Goal: Task Accomplishment & Management: Use online tool/utility

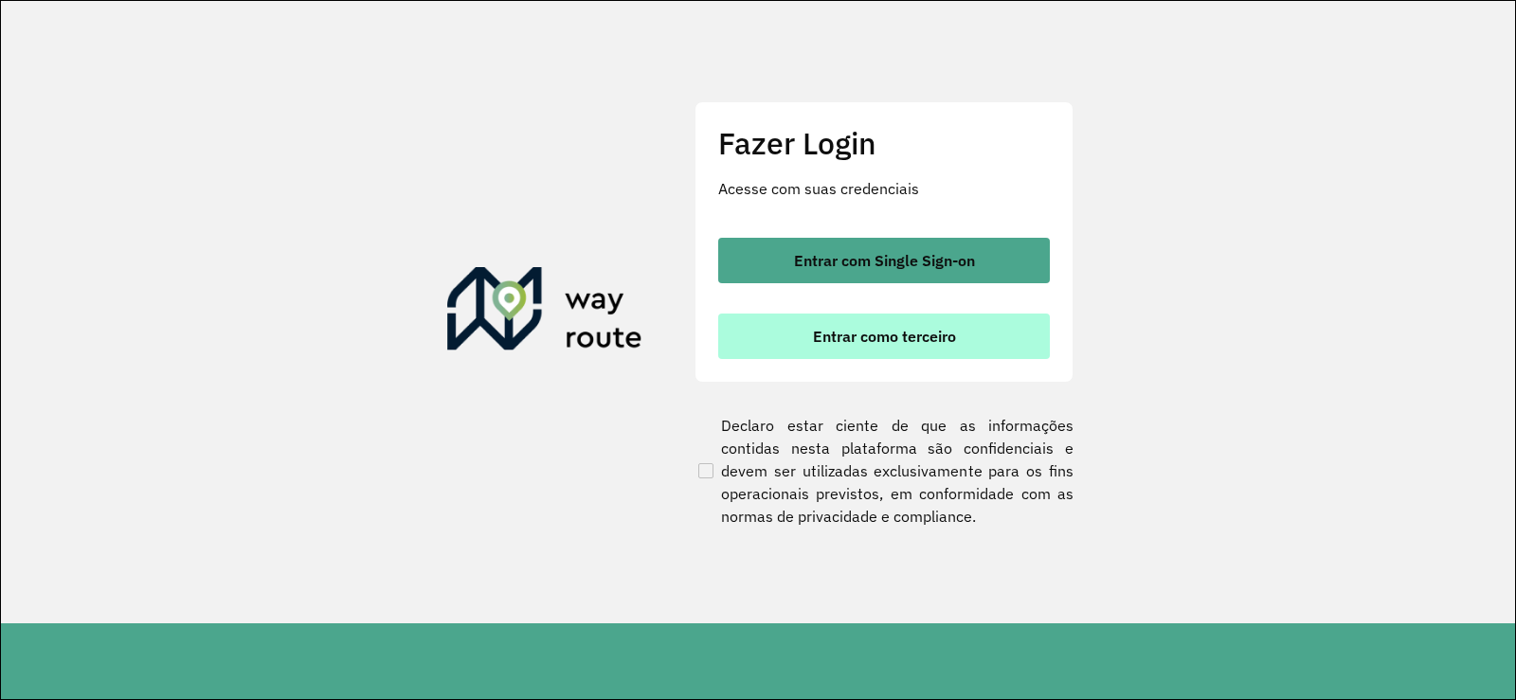
click at [771, 354] on button "Entrar como terceiro" at bounding box center [884, 336] width 332 height 45
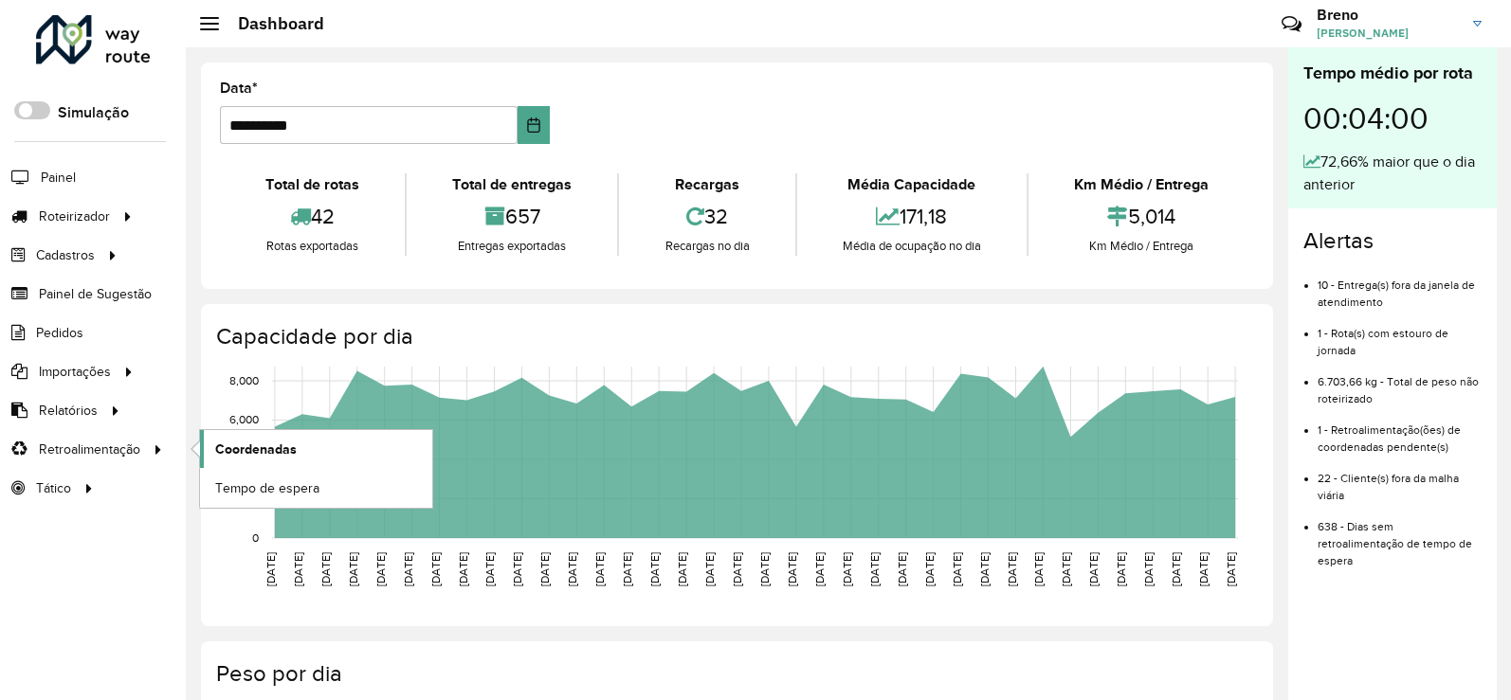
click at [248, 447] on span "Coordenadas" at bounding box center [256, 450] width 82 height 20
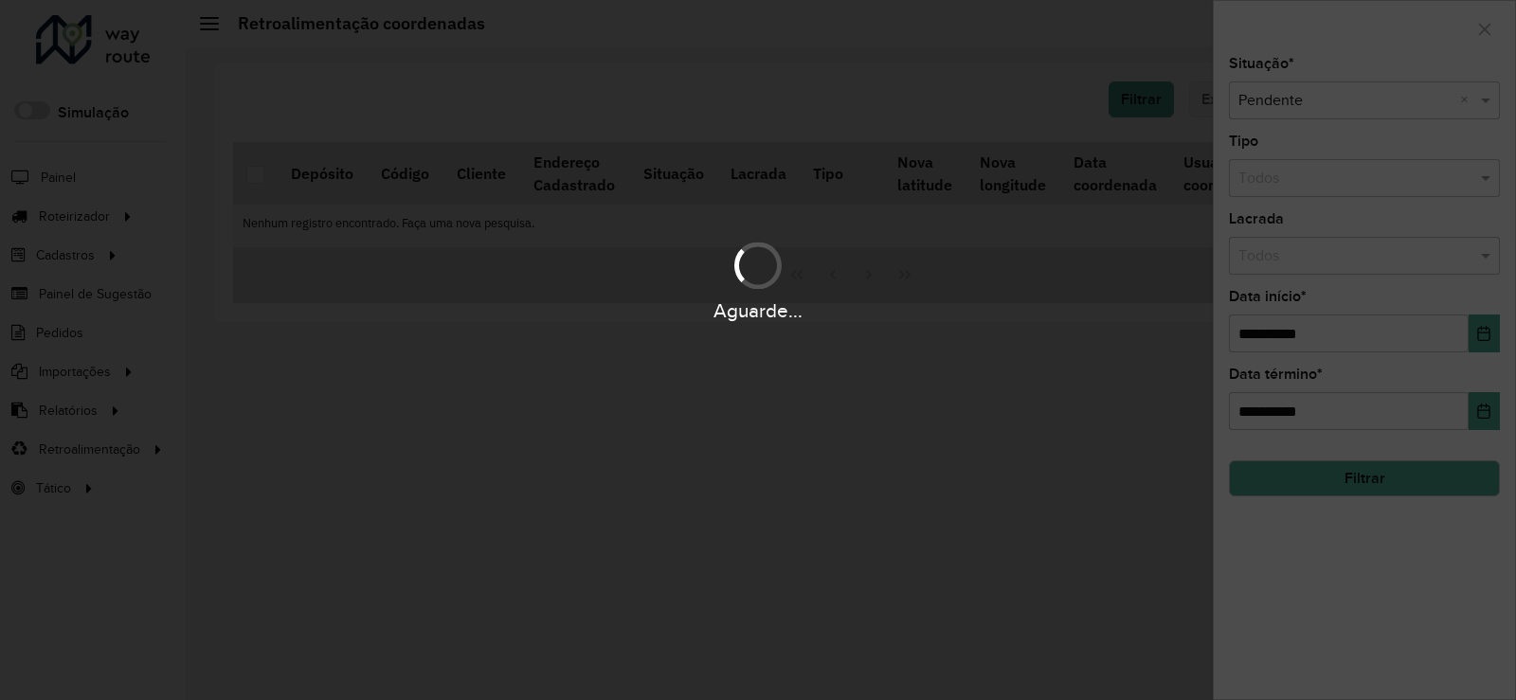
click at [1327, 469] on button "Filtrar" at bounding box center [1364, 479] width 271 height 36
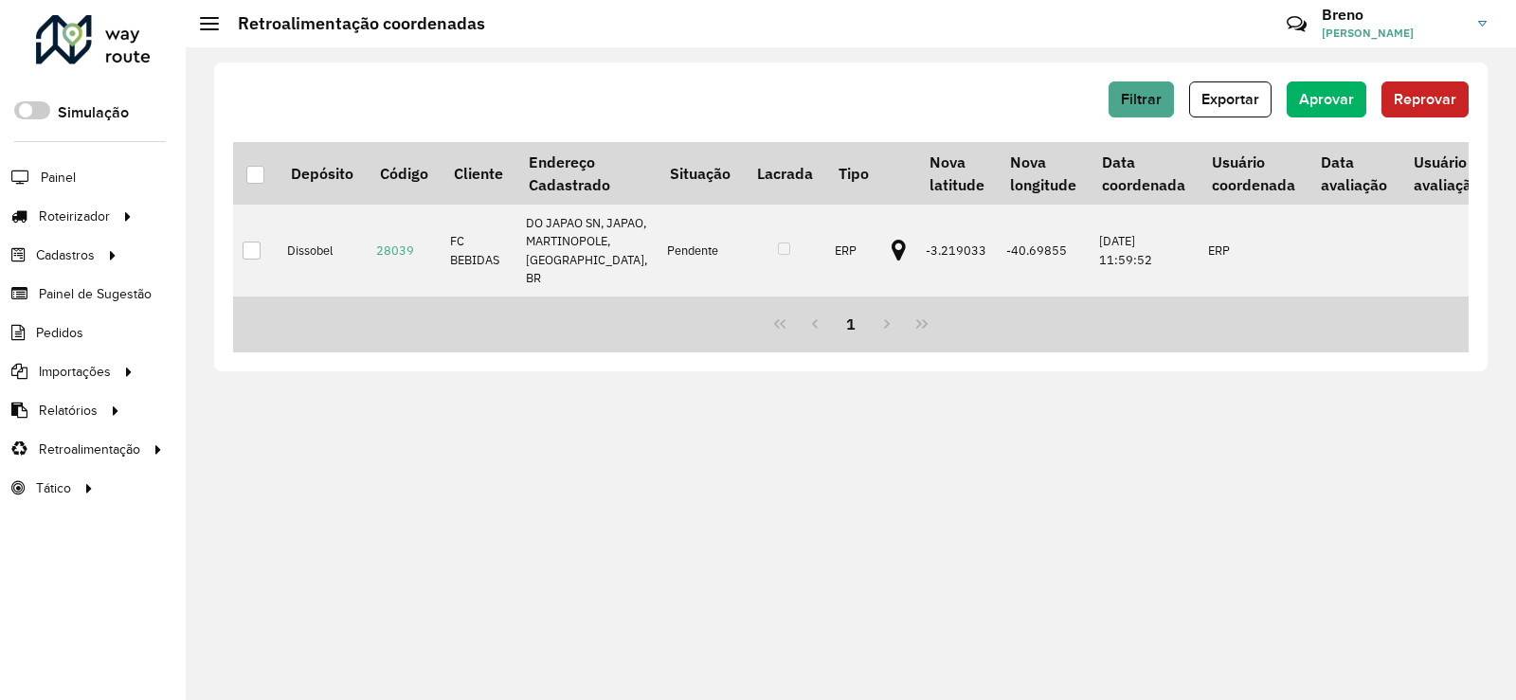
click at [261, 173] on div at bounding box center [255, 175] width 18 height 18
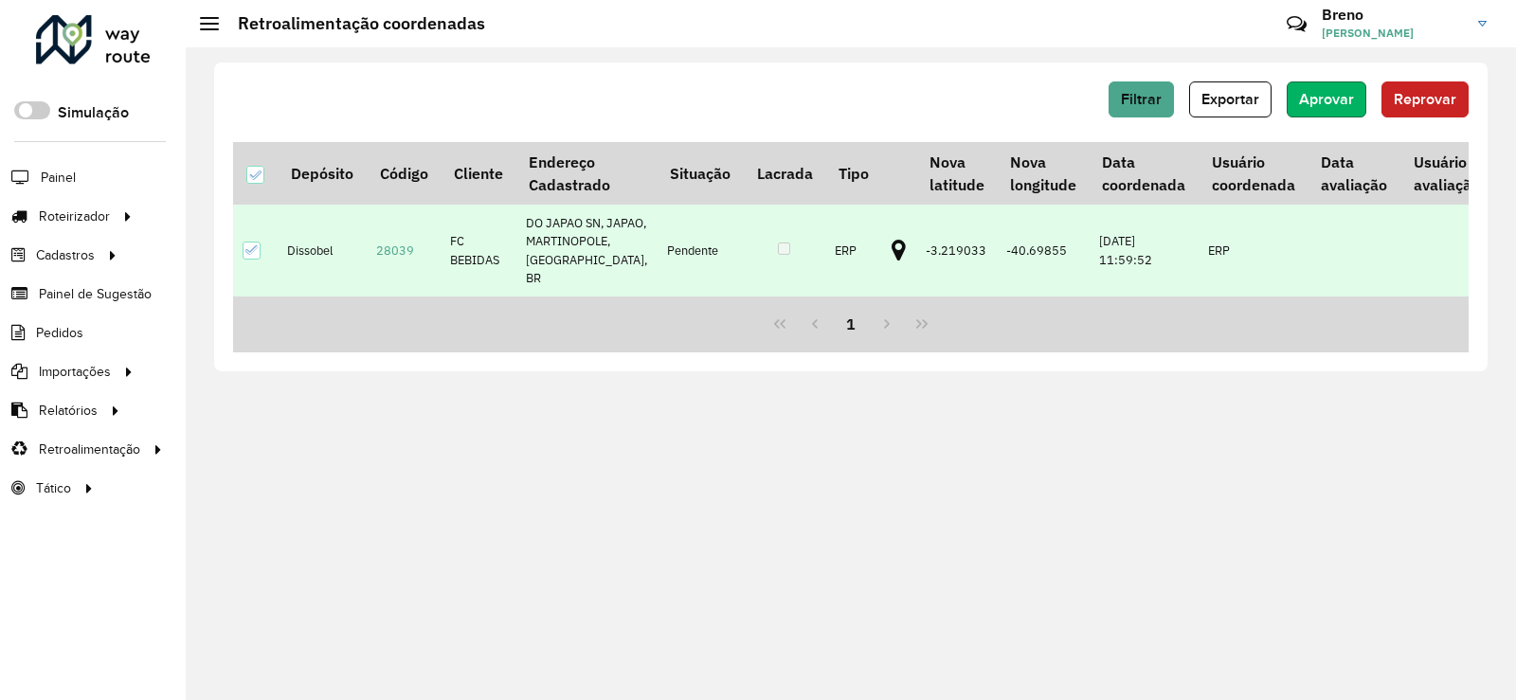
click at [1295, 97] on button "Aprovar" at bounding box center [1327, 100] width 80 height 36
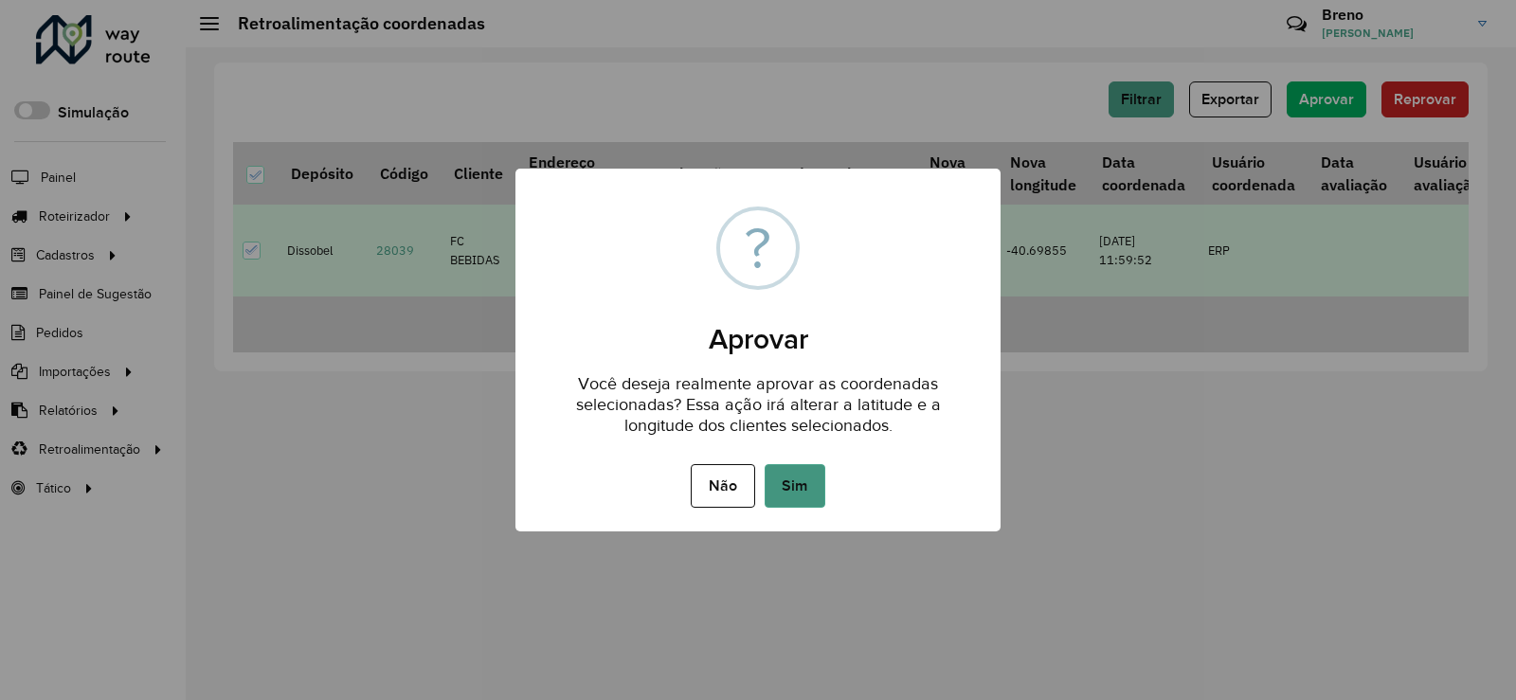
click at [774, 502] on button "Sim" at bounding box center [795, 486] width 61 height 44
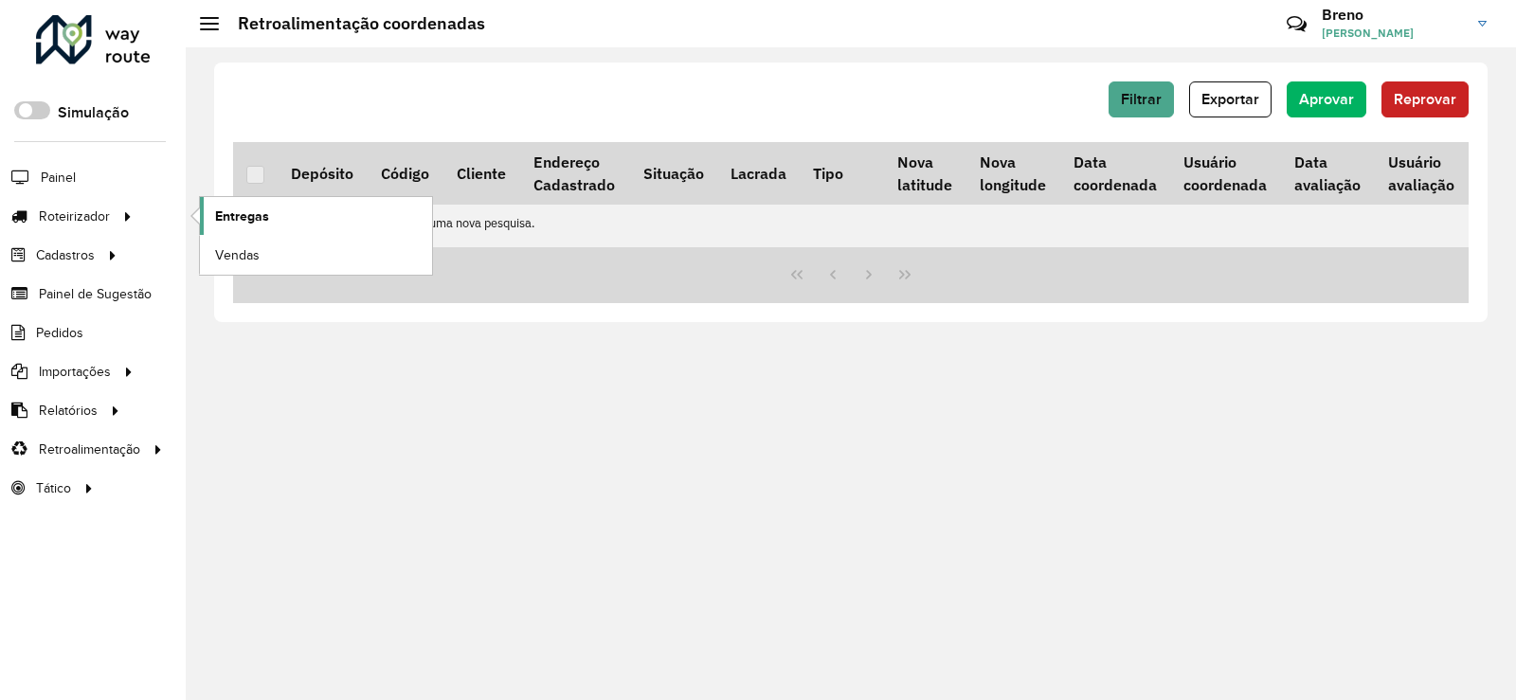
click at [222, 212] on span "Entregas" at bounding box center [242, 217] width 54 height 20
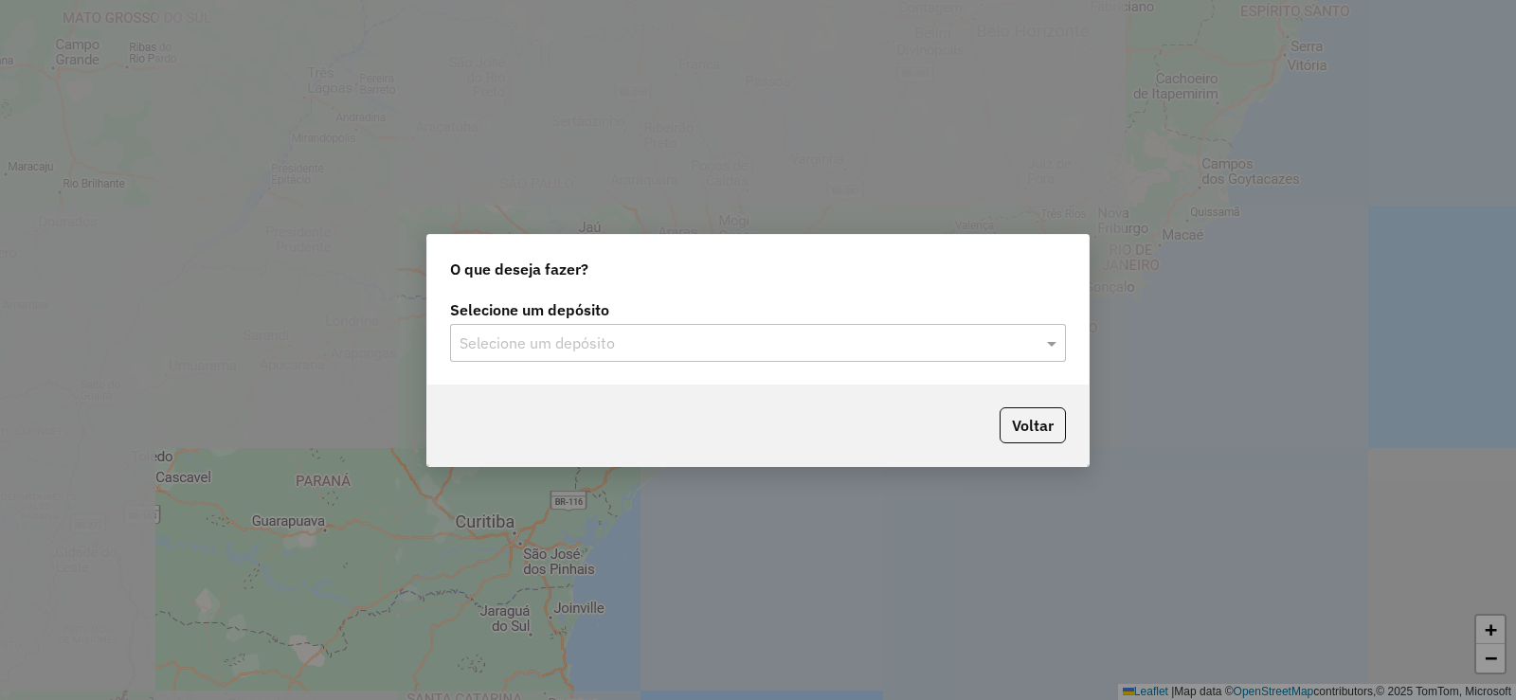
click at [673, 343] on input "text" at bounding box center [739, 344] width 559 height 23
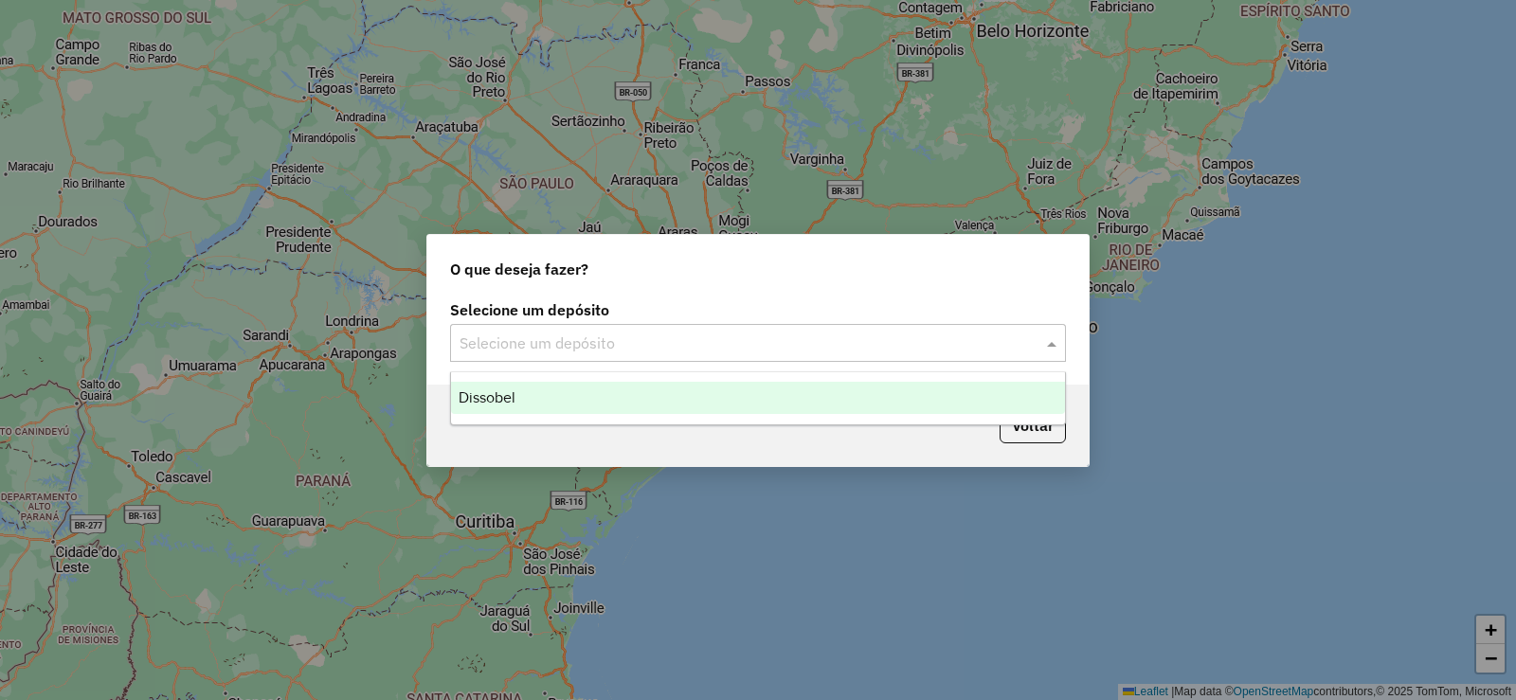
click at [654, 403] on div "Dissobel" at bounding box center [758, 398] width 614 height 32
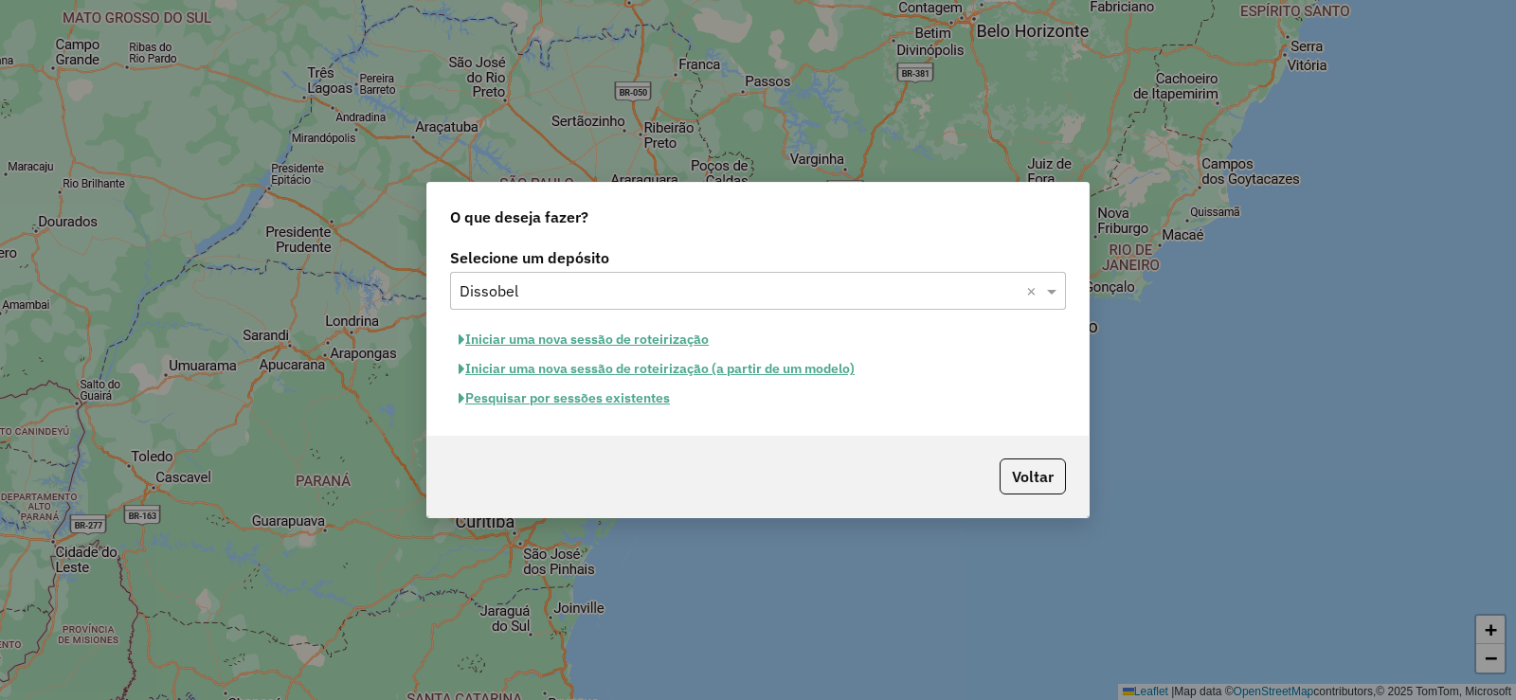
click at [626, 400] on button "Pesquisar por sessões existentes" at bounding box center [564, 398] width 228 height 29
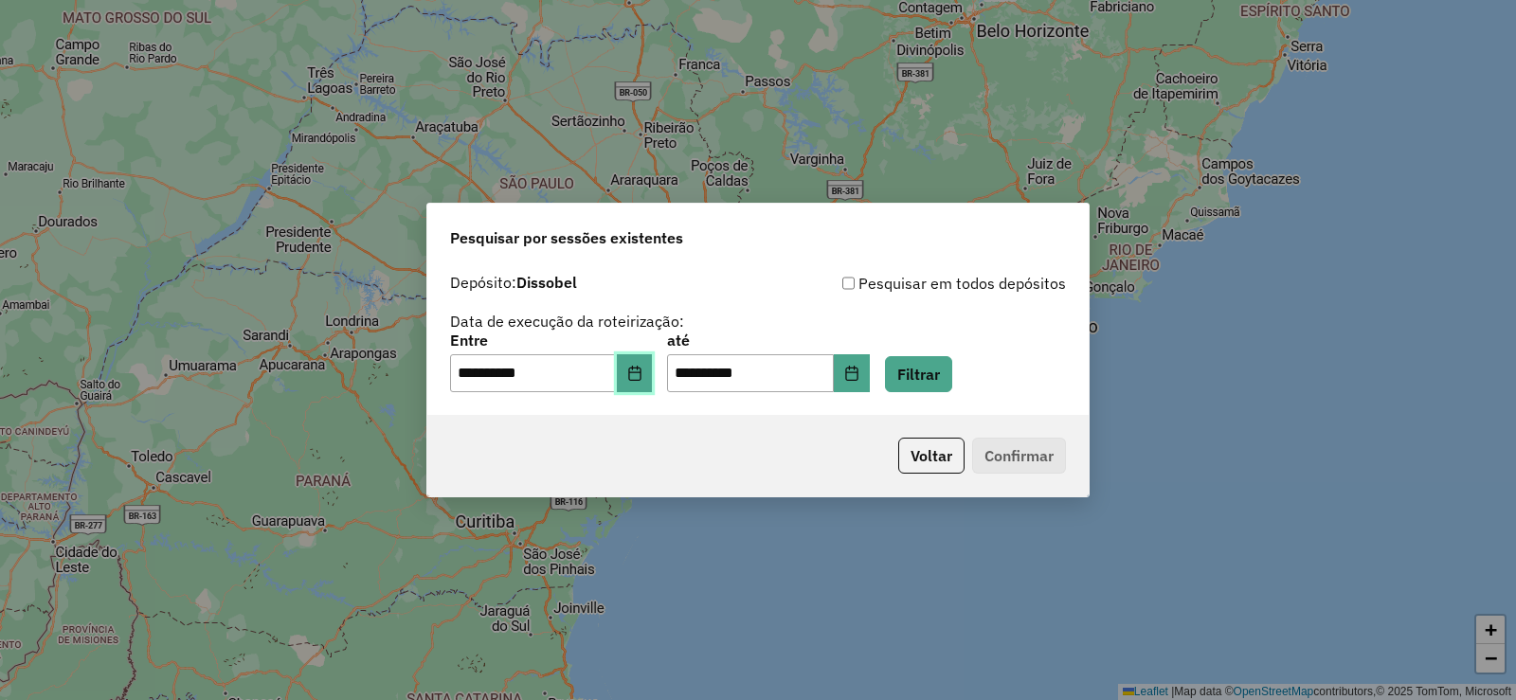
click at [643, 375] on icon "Choose Date" at bounding box center [634, 373] width 15 height 15
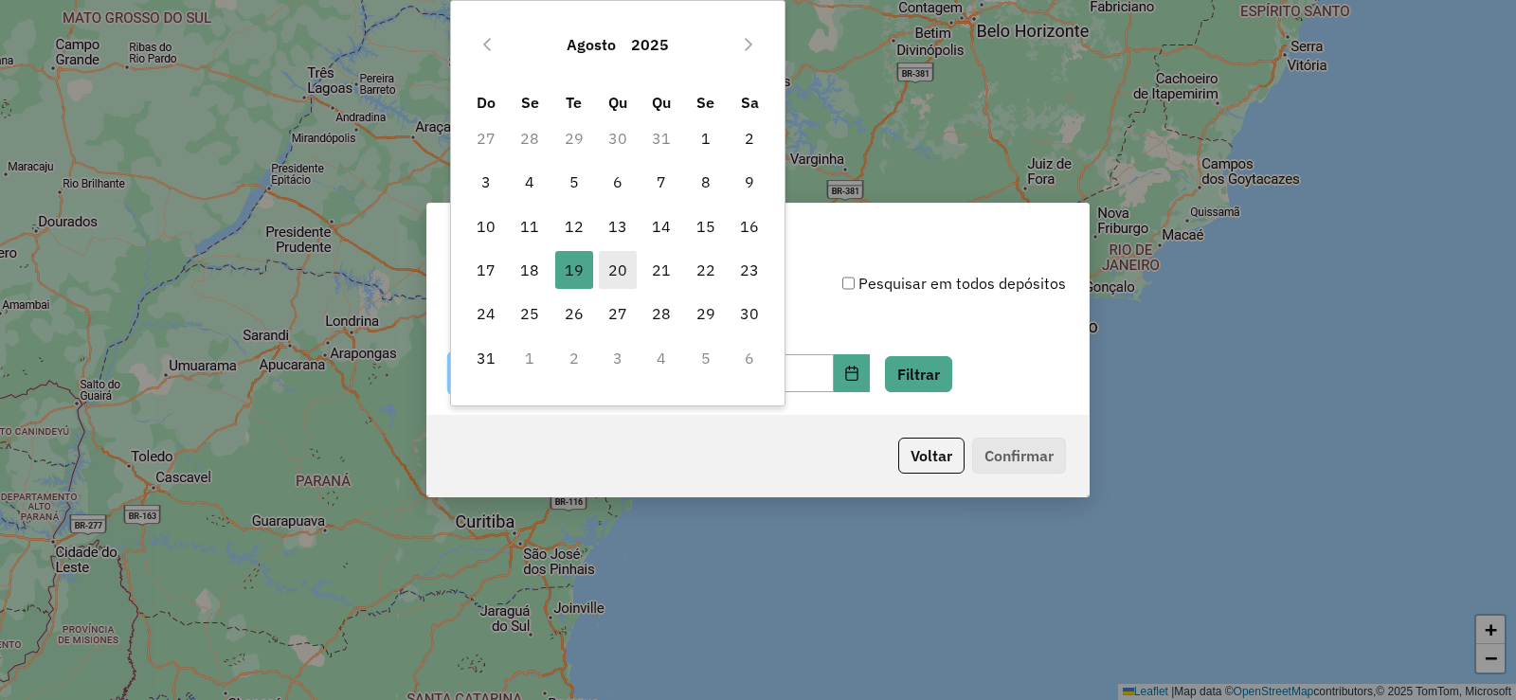
click at [614, 266] on span "20" at bounding box center [618, 270] width 38 height 38
type input "**********"
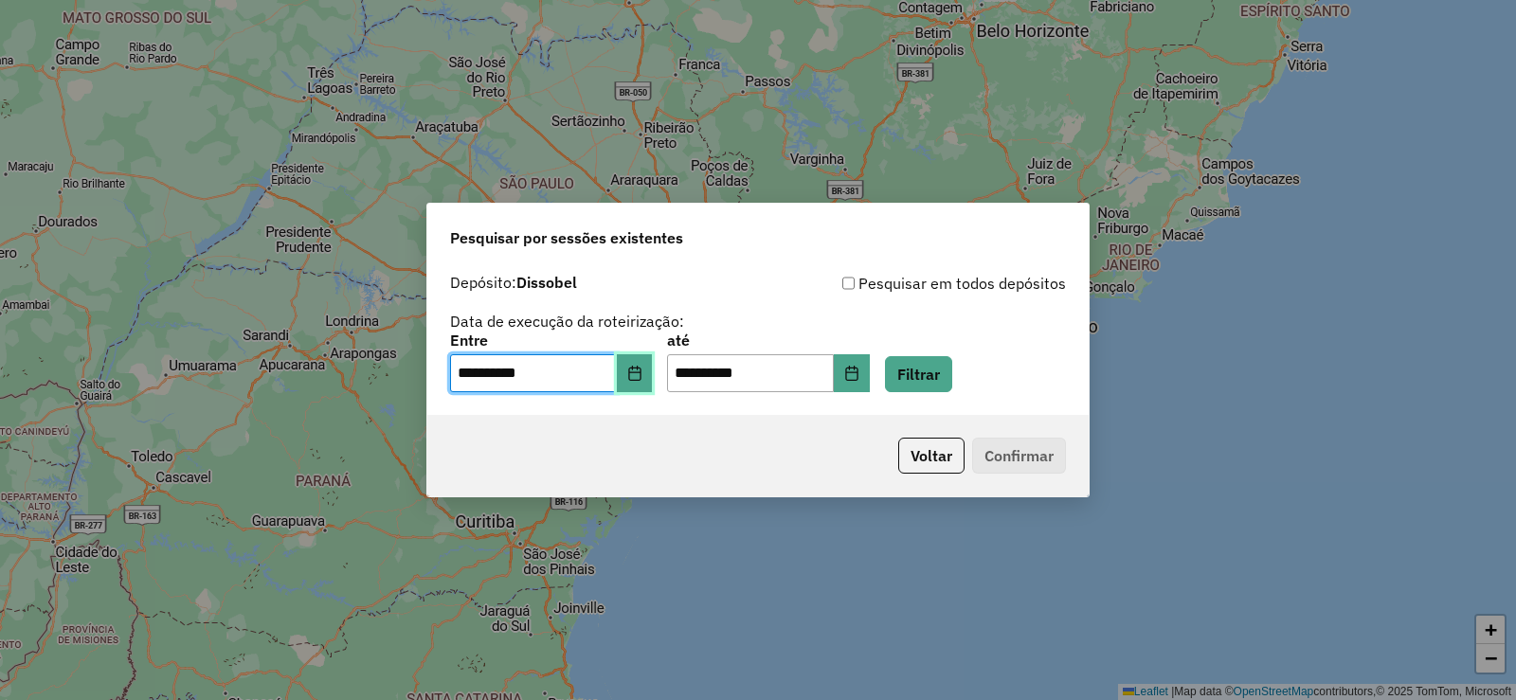
click at [641, 372] on icon "Choose Date" at bounding box center [634, 373] width 12 height 15
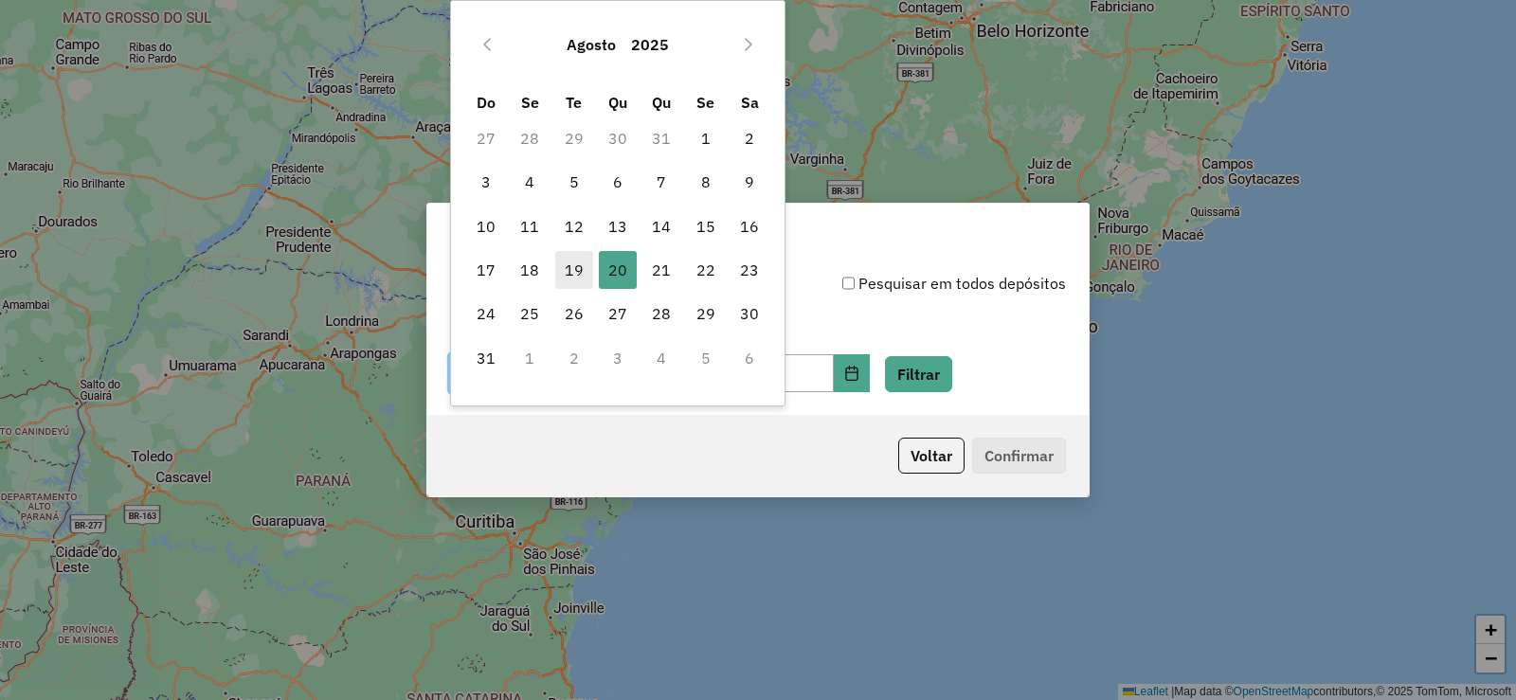
click at [577, 270] on span "19" at bounding box center [574, 270] width 38 height 38
type input "**********"
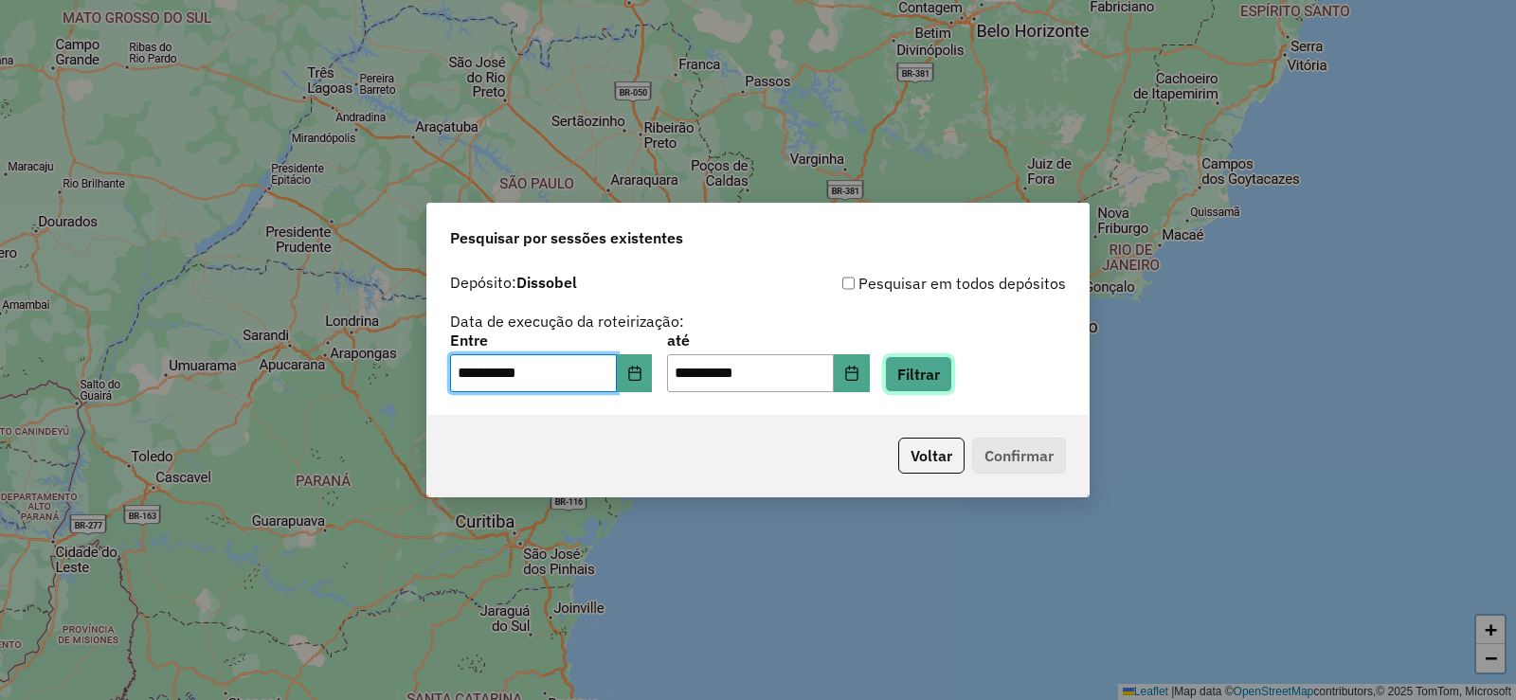
click at [946, 373] on button "Filtrar" at bounding box center [918, 374] width 67 height 36
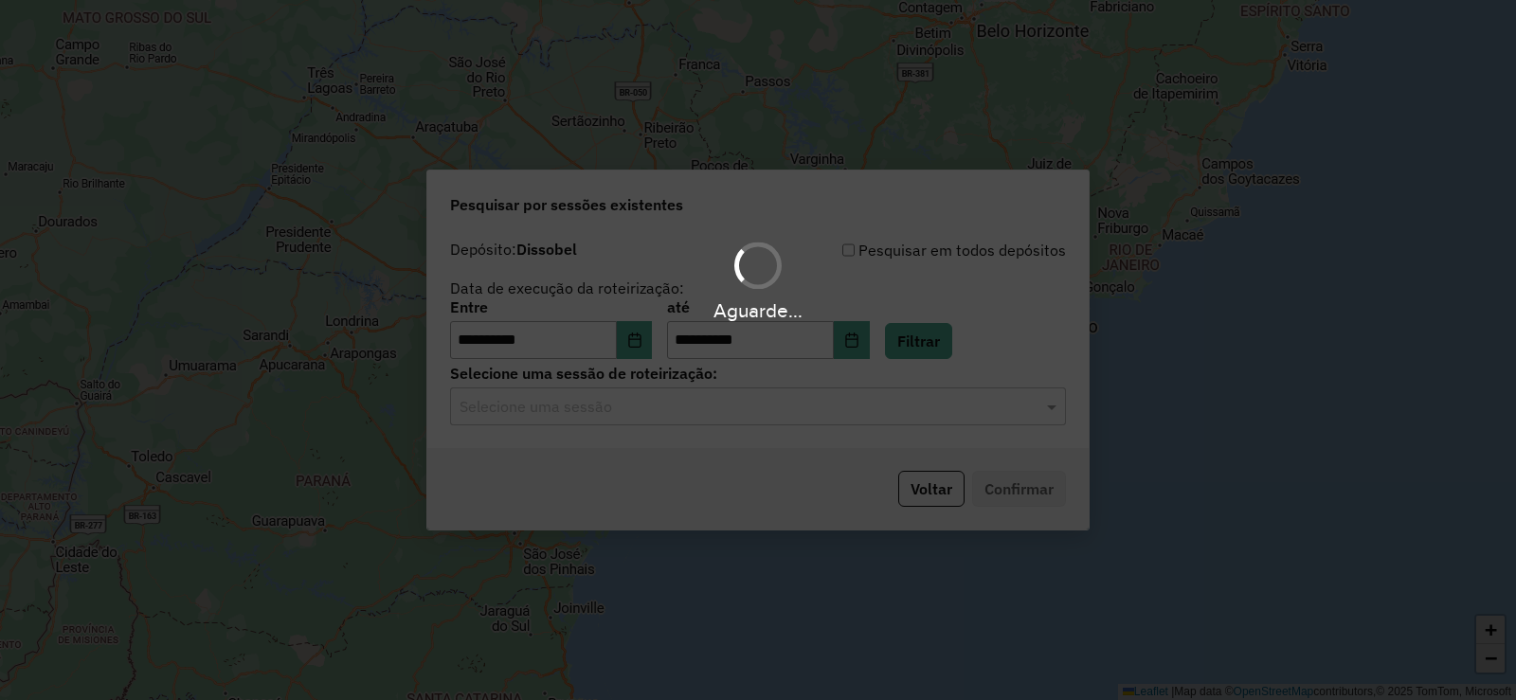
click at [691, 407] on input "text" at bounding box center [739, 407] width 559 height 23
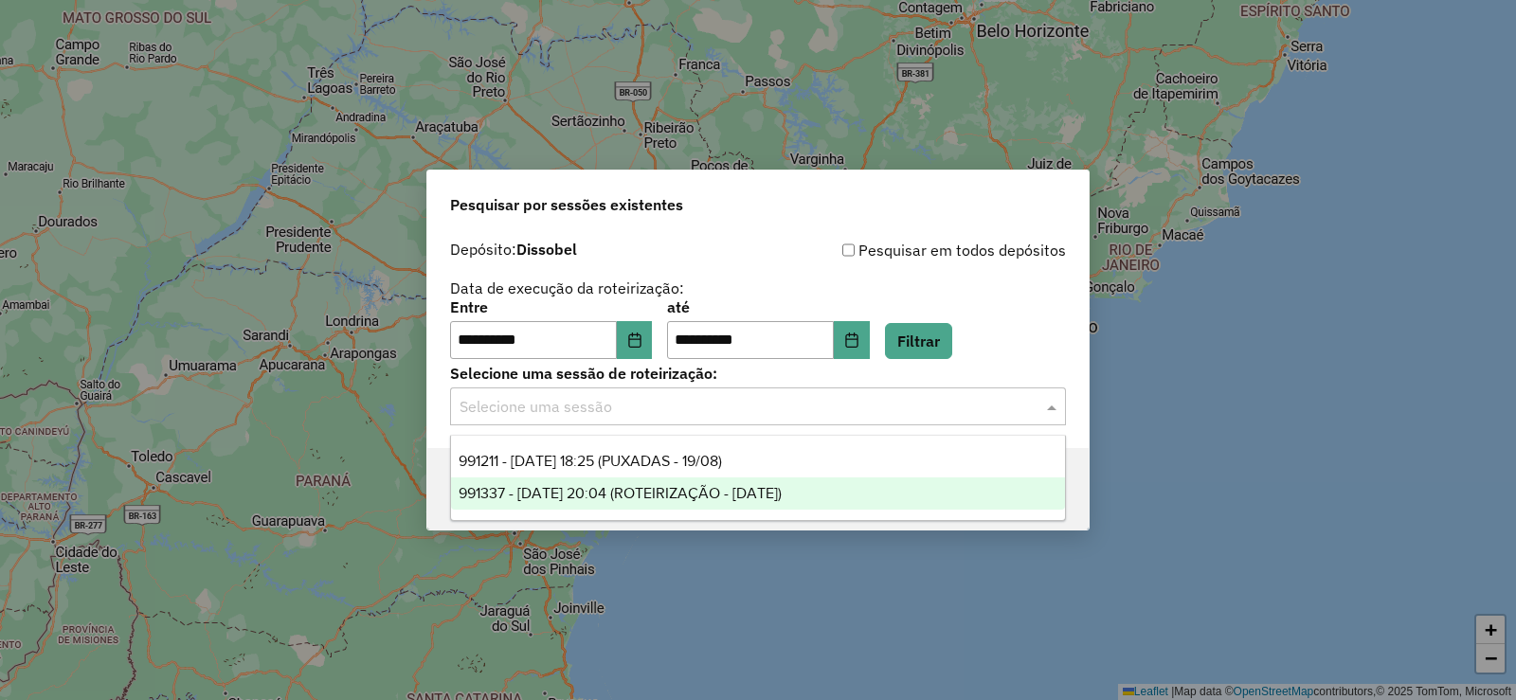
click at [669, 496] on span "991337 - 19/08/2025 20:04 (ROTEIRIZAÇÃO - 19/08/2025)" at bounding box center [620, 493] width 323 height 16
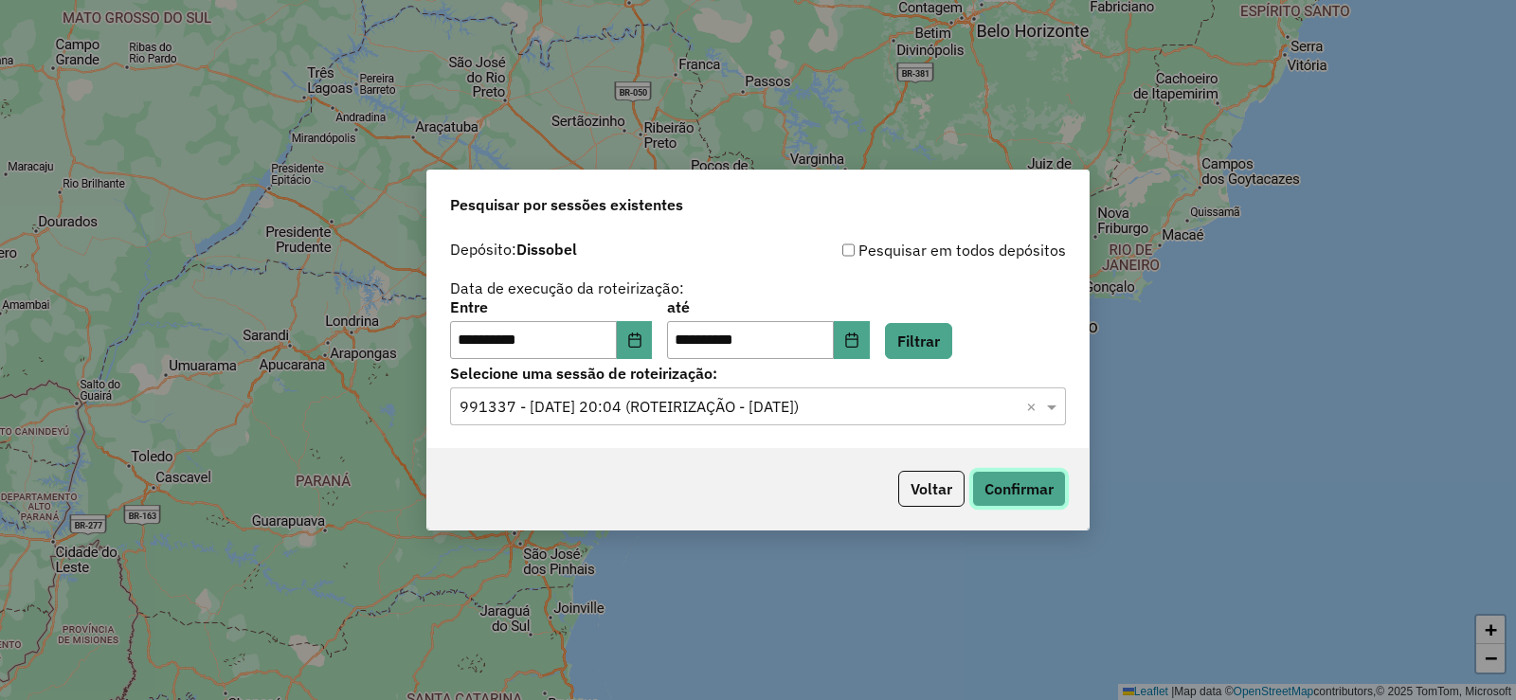
click at [1006, 495] on button "Confirmar" at bounding box center [1019, 489] width 94 height 36
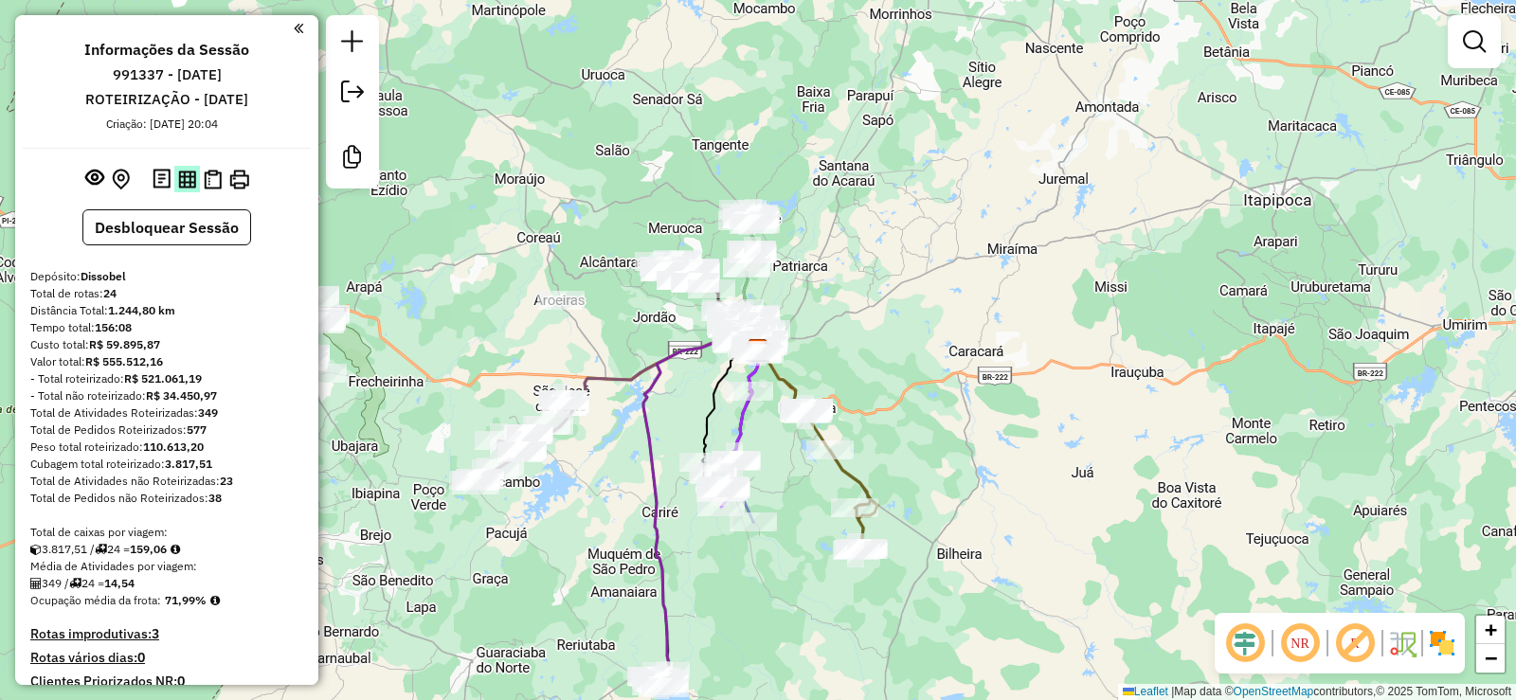
click at [182, 188] on img at bounding box center [187, 180] width 18 height 18
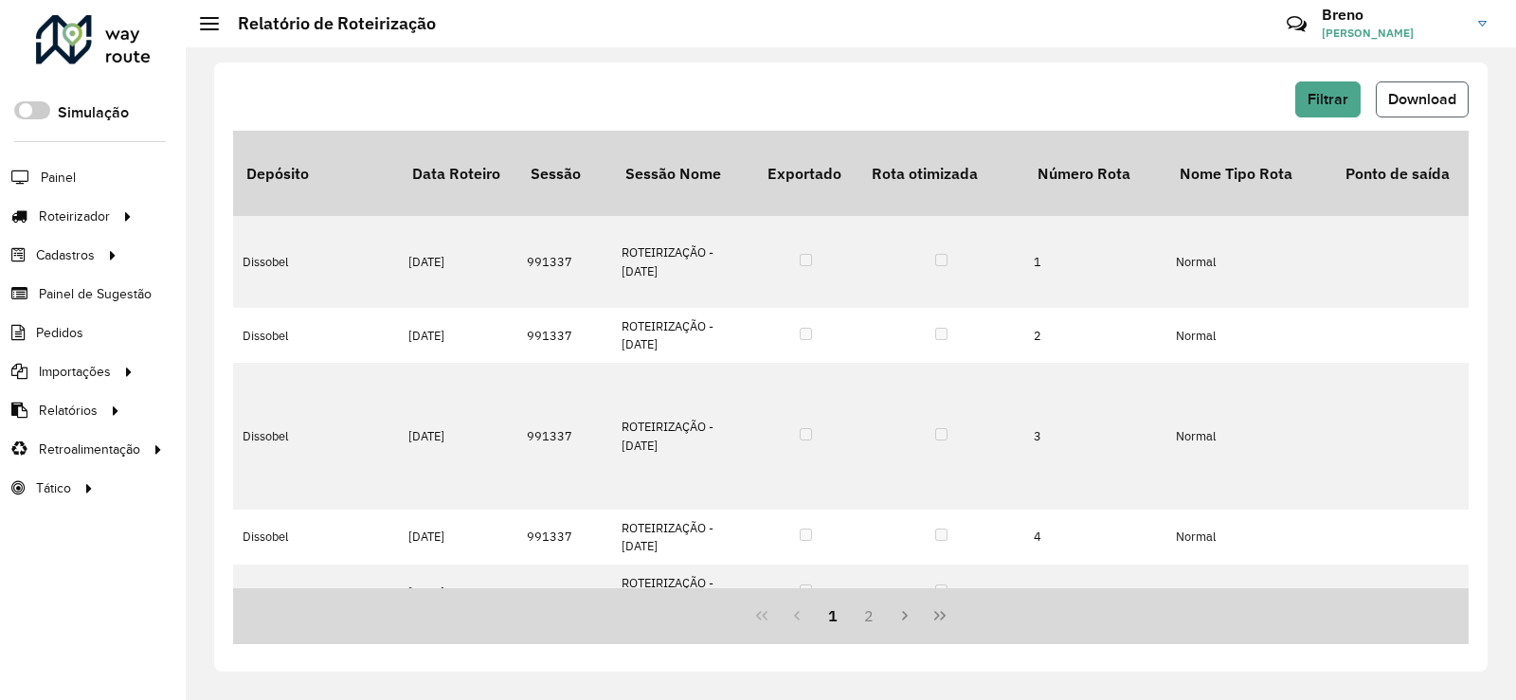
click at [1428, 113] on button "Download" at bounding box center [1422, 100] width 93 height 36
